Goal: Information Seeking & Learning: Learn about a topic

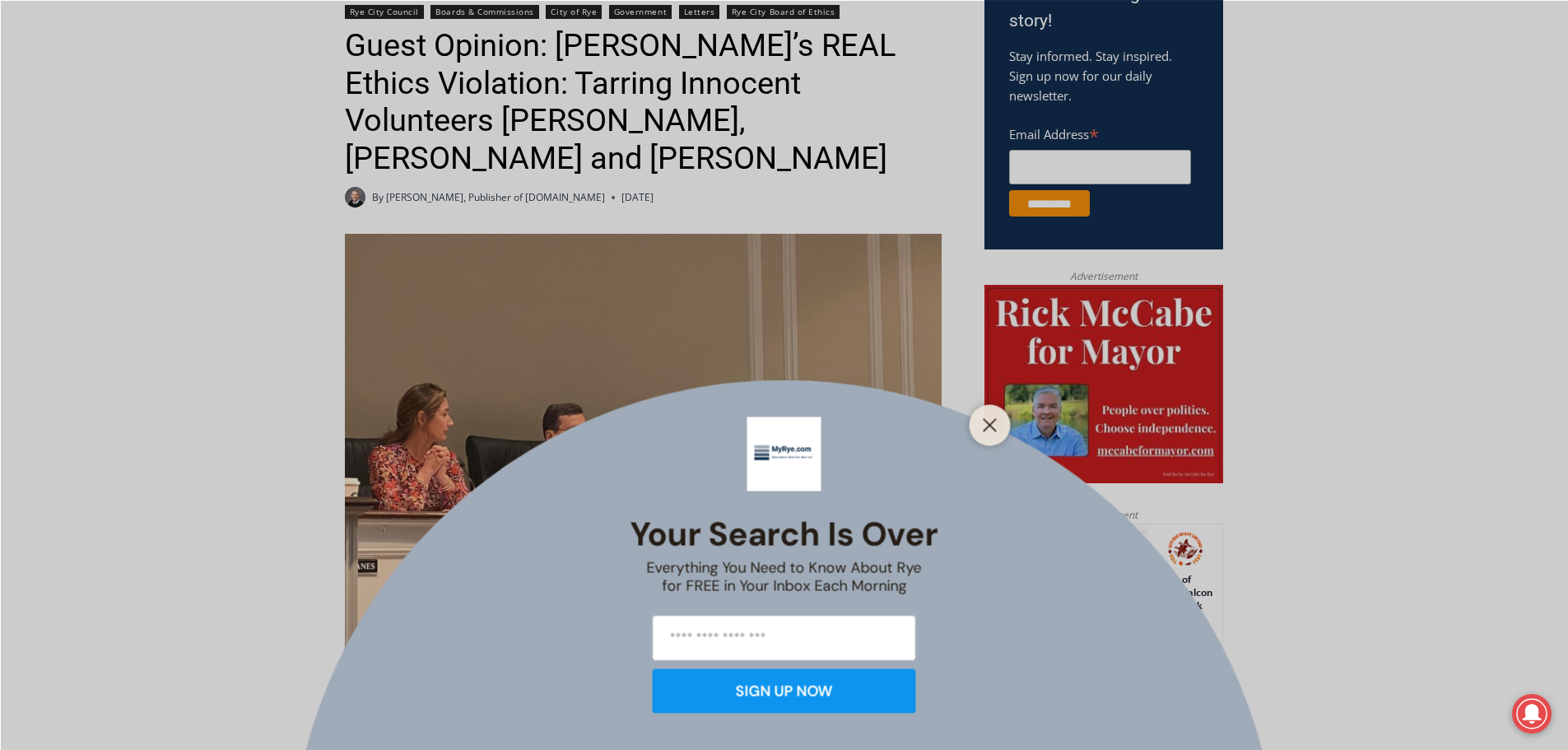
scroll to position [658, 0]
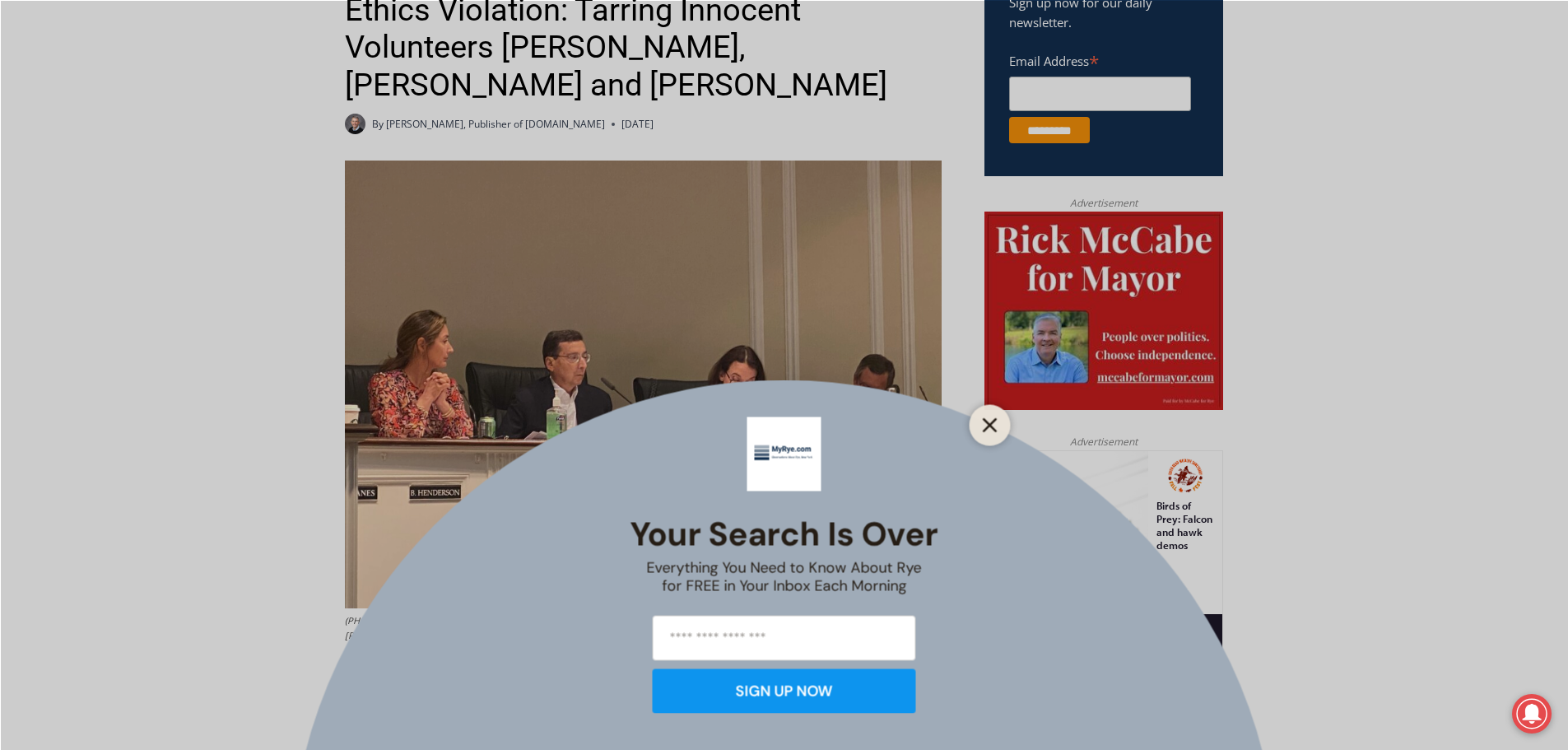
click at [992, 422] on line "Close" at bounding box center [990, 425] width 12 height 12
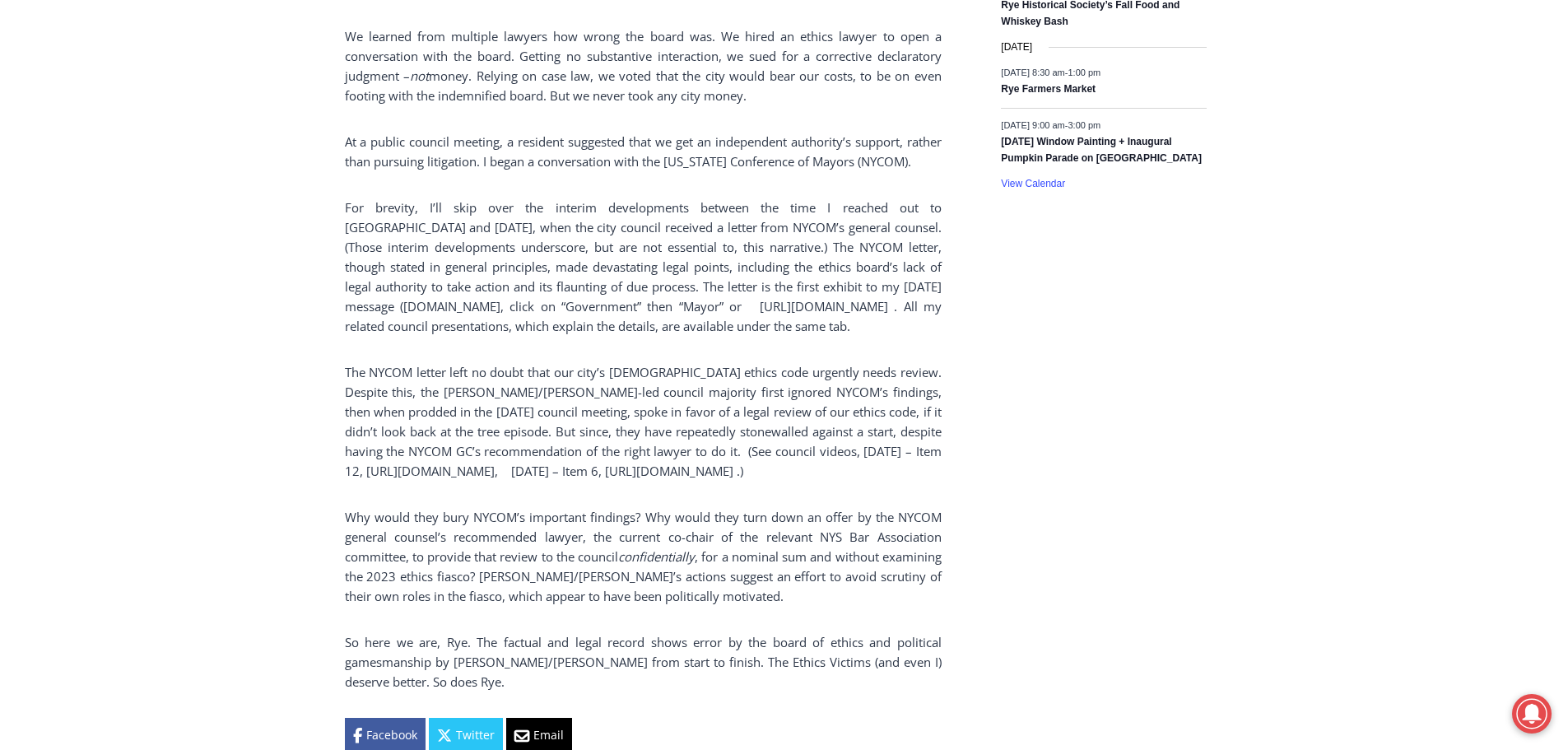
scroll to position [2799, 0]
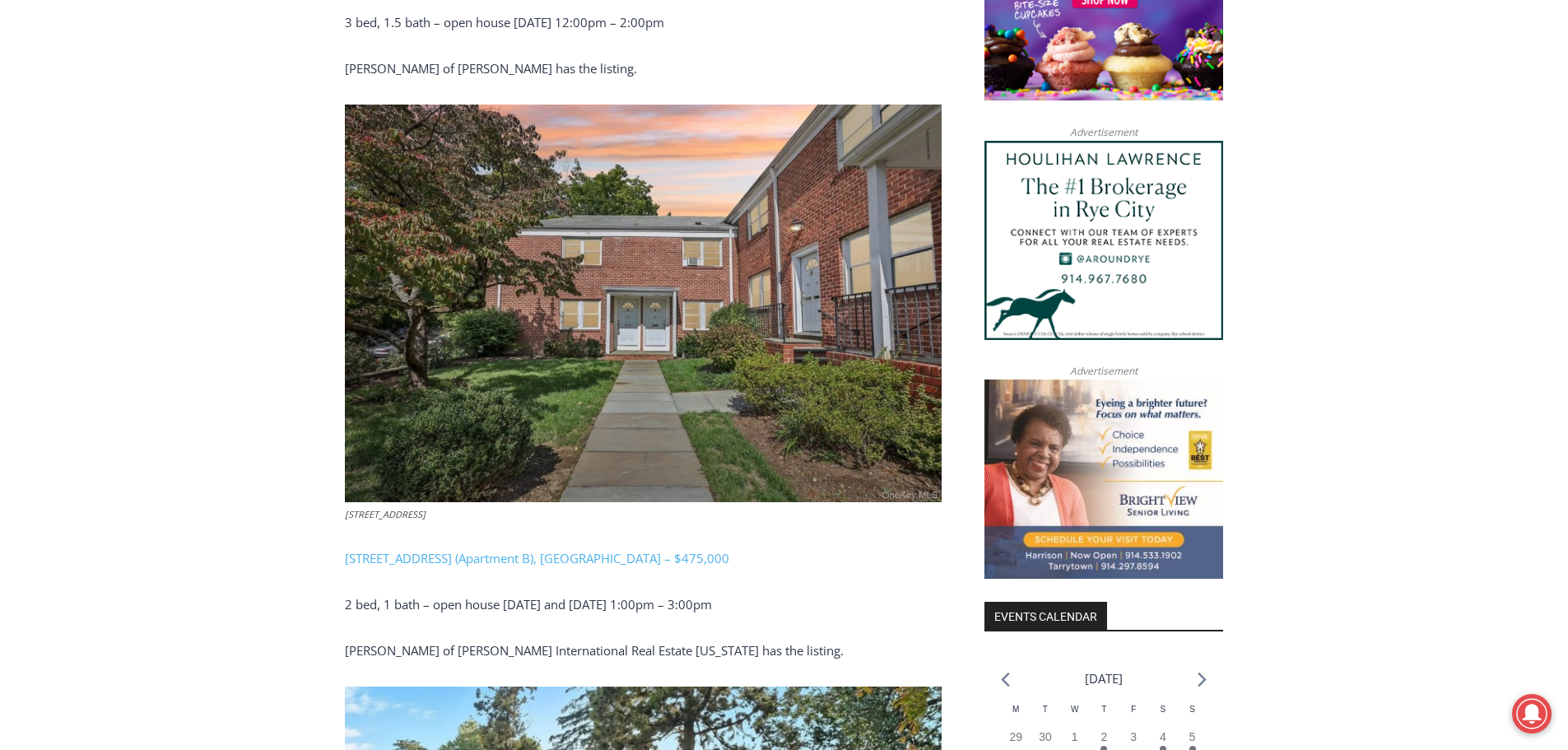
scroll to position [1482, 0]
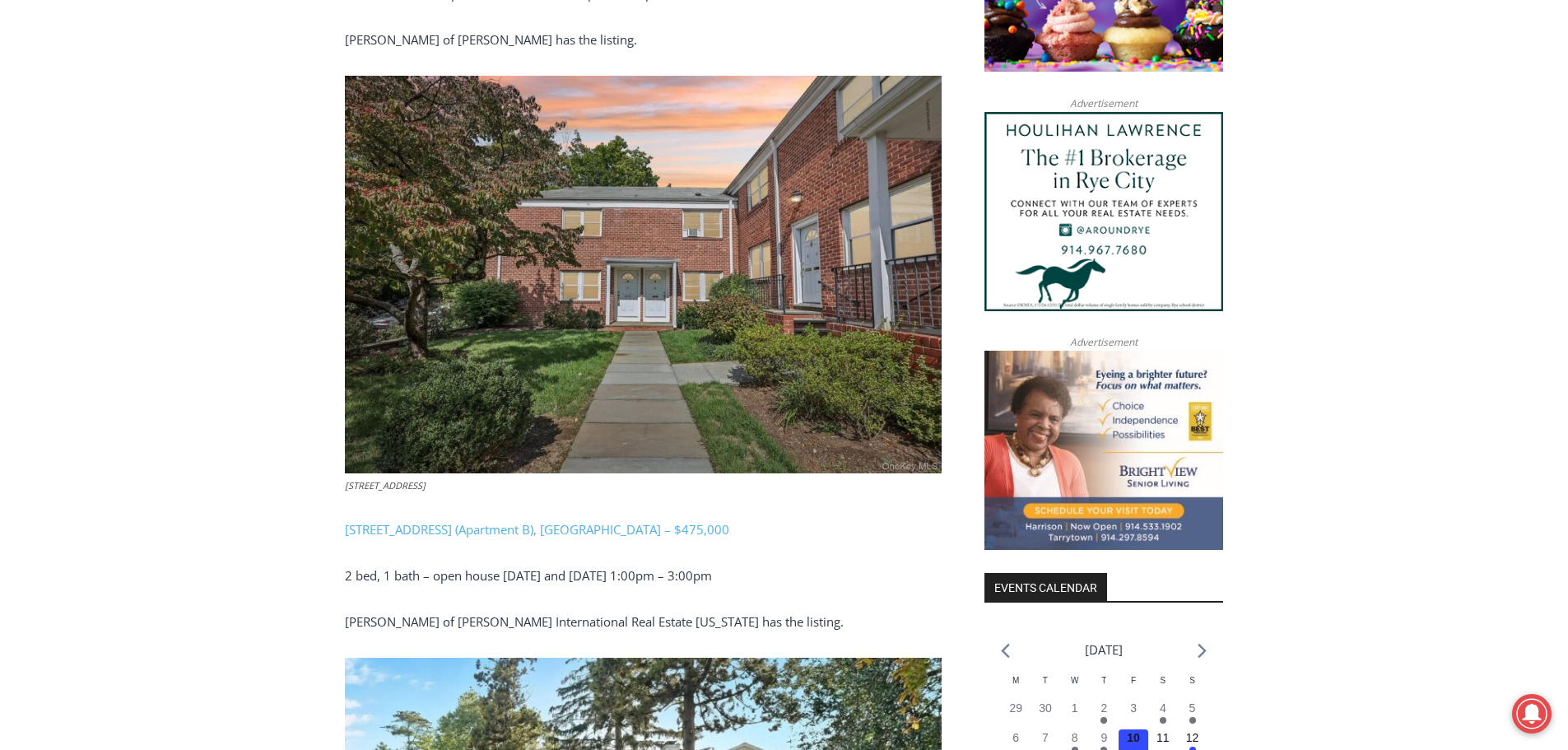
click at [626, 252] on img at bounding box center [643, 275] width 597 height 398
click at [450, 521] on link "24 Wappanocca Ave (Apartment B), Rye – $475,000" at bounding box center [537, 529] width 385 height 17
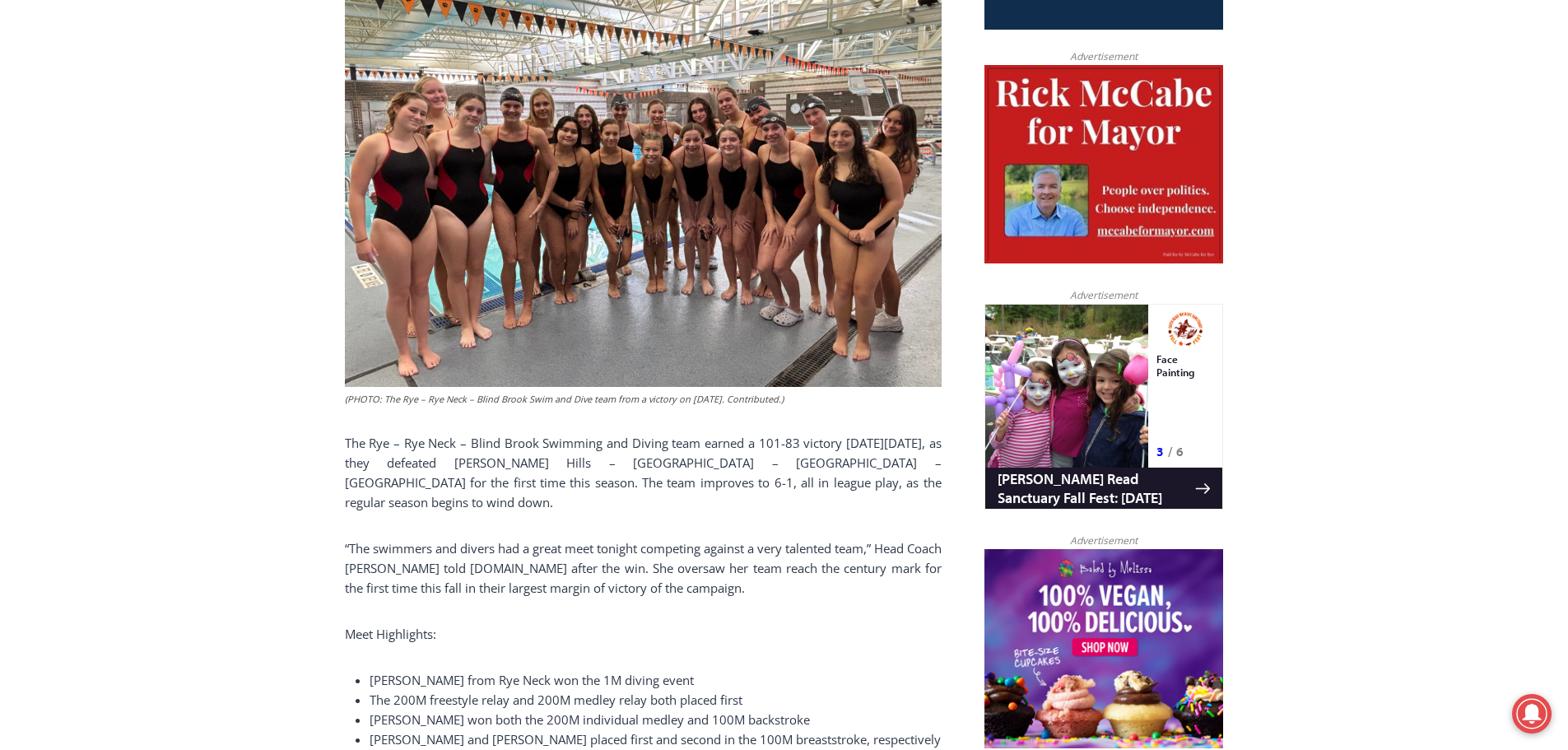
scroll to position [711, 0]
